Goal: Task Accomplishment & Management: Use online tool/utility

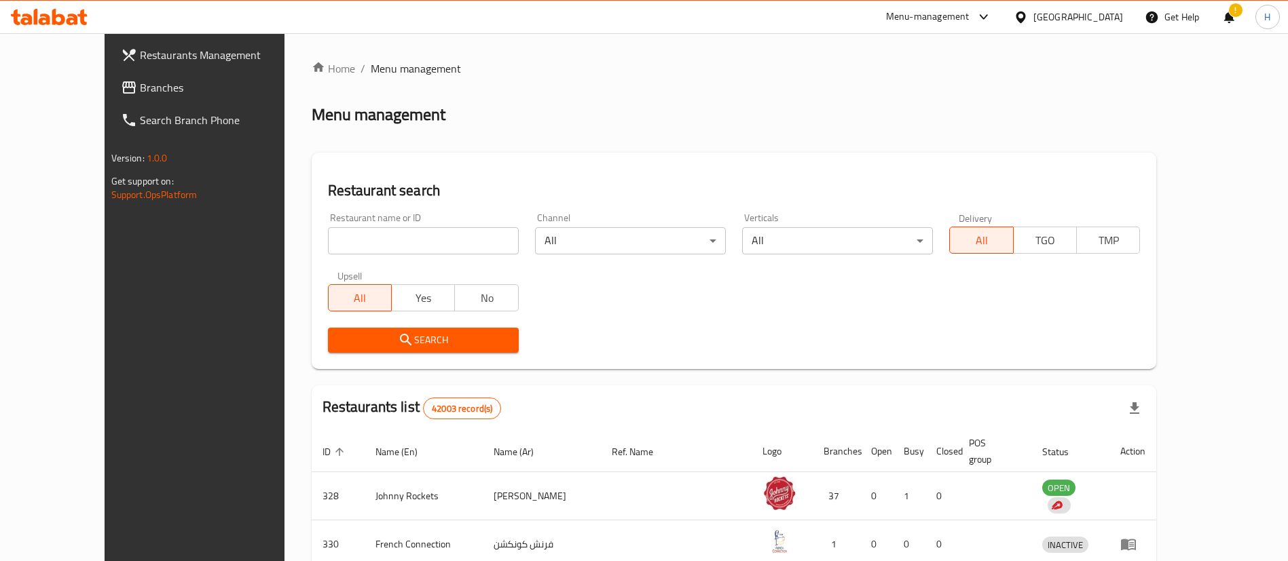
click at [692, 89] on div "Home / Menu management Menu management Restaurant search Restaurant name or ID …" at bounding box center [734, 492] width 845 height 864
click at [663, 90] on div "Home / Menu management Menu management Restaurant search Restaurant name or ID …" at bounding box center [734, 492] width 845 height 864
click at [633, 124] on div "Menu management" at bounding box center [734, 115] width 845 height 22
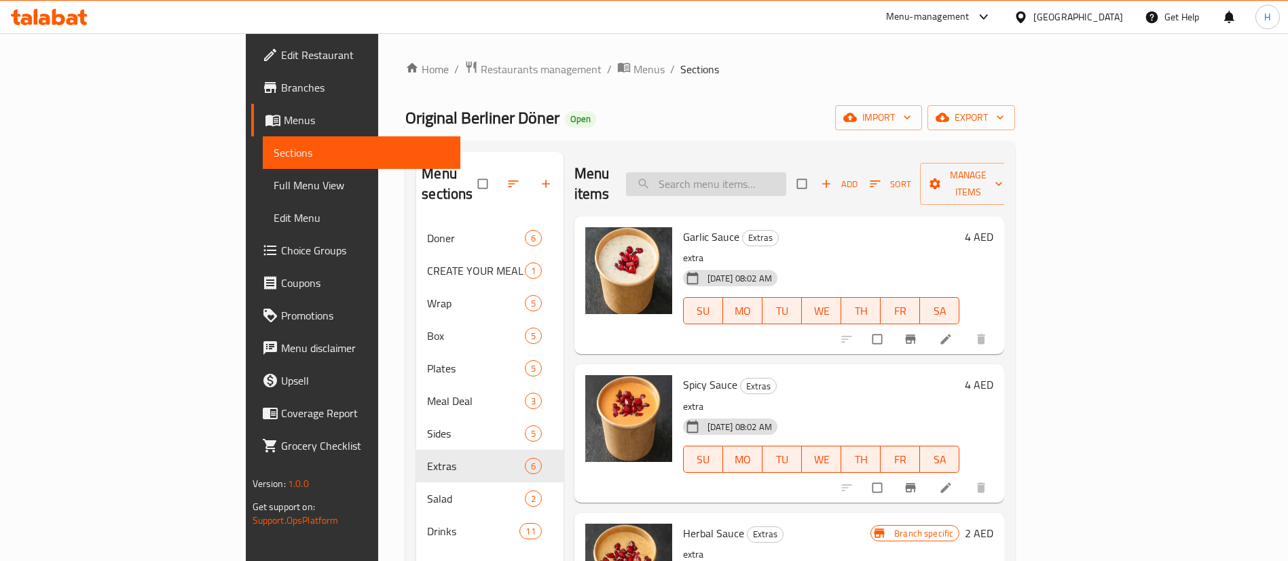
click at [786, 174] on input "search" at bounding box center [706, 184] width 160 height 24
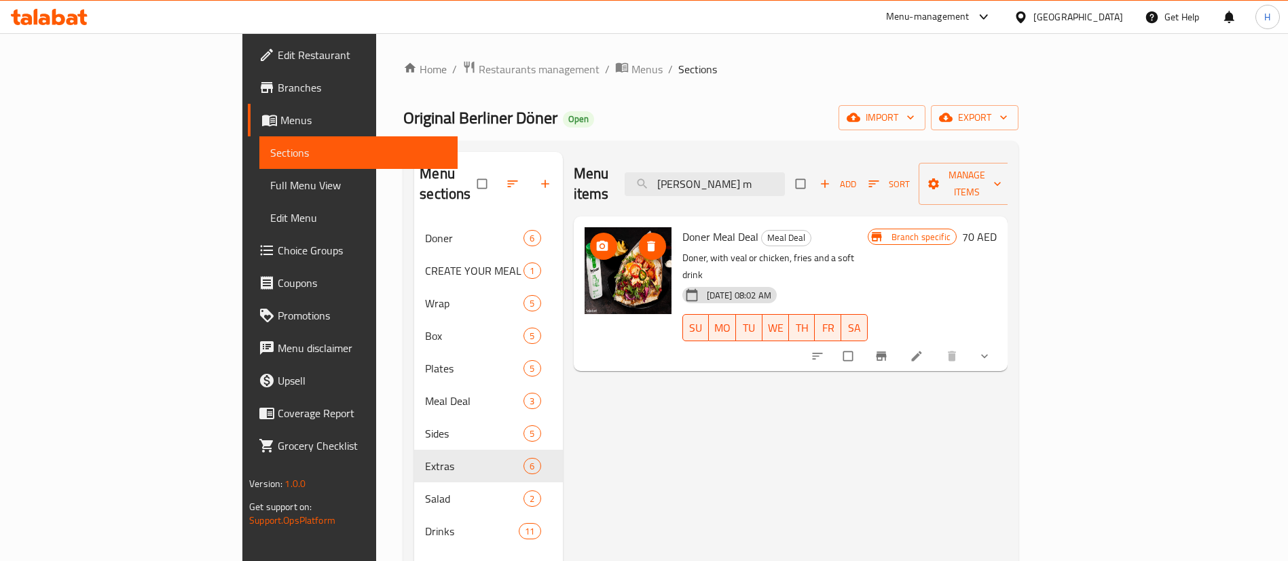
type input "doner m"
click at [585, 245] on img at bounding box center [628, 270] width 87 height 87
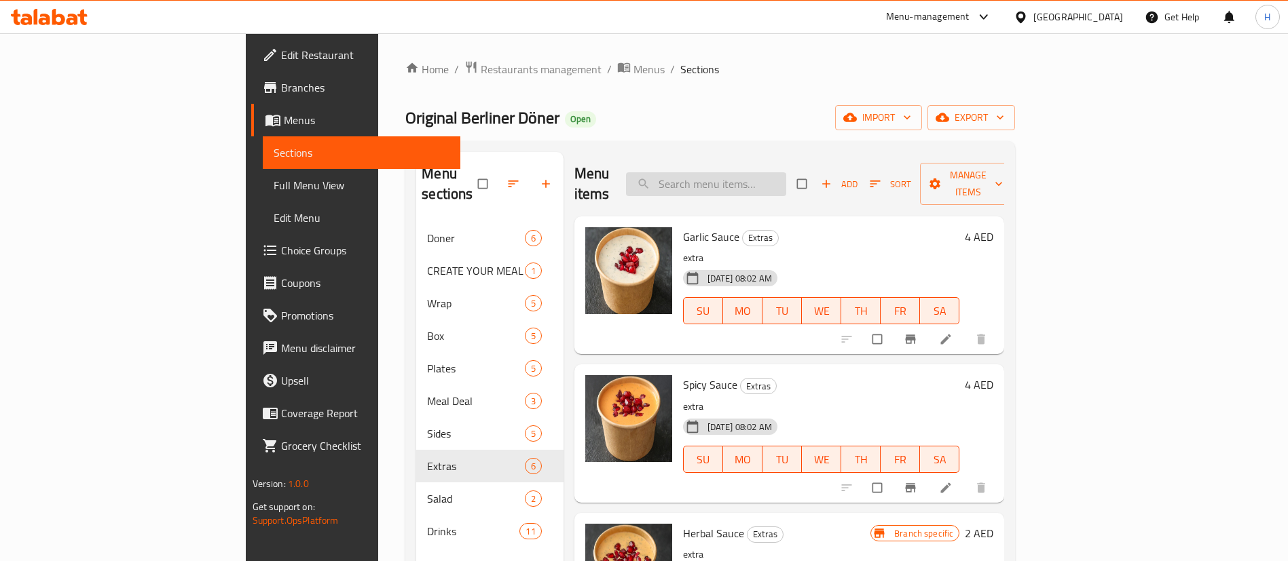
click at [771, 180] on input "search" at bounding box center [706, 184] width 160 height 24
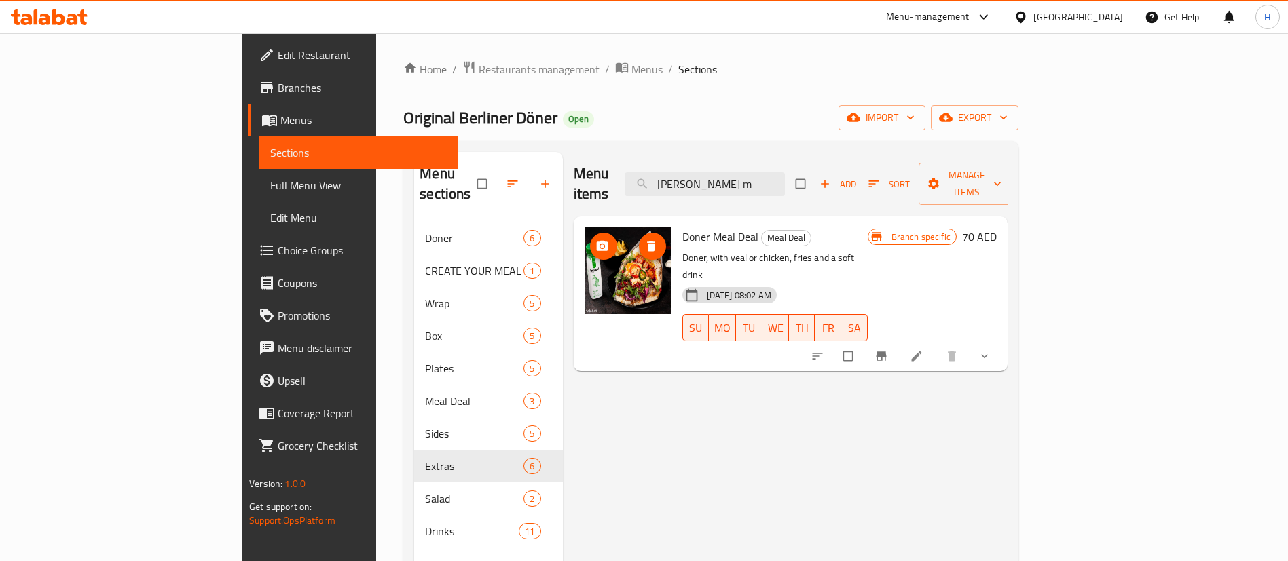
type input "doner m"
